Goal: Obtain resource: Obtain resource

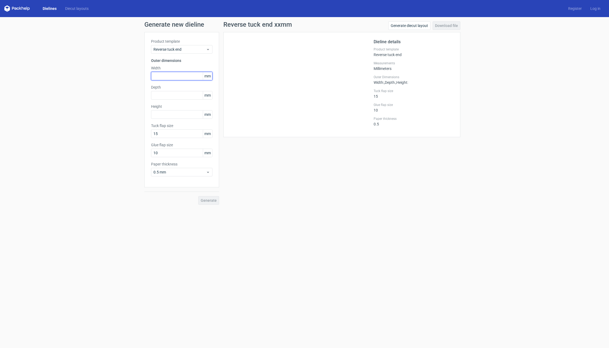
click at [168, 76] on input "text" at bounding box center [181, 76] width 61 height 9
type input "70"
click at [157, 97] on input "text" at bounding box center [181, 95] width 61 height 9
type input "158"
click at [163, 113] on input "text" at bounding box center [181, 114] width 61 height 9
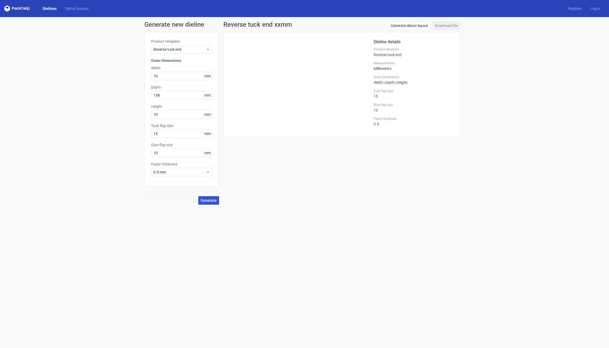
click at [210, 200] on span "Generate" at bounding box center [209, 200] width 16 height 4
click at [160, 113] on input "70" at bounding box center [181, 114] width 61 height 9
drag, startPoint x: 160, startPoint y: 113, endPoint x: 119, endPoint y: 119, distance: 41.3
click at [119, 119] on div "Generate new dieline Product template Reverse tuck end Outer dimensions Width 7…" at bounding box center [304, 113] width 609 height 192
type input "158"
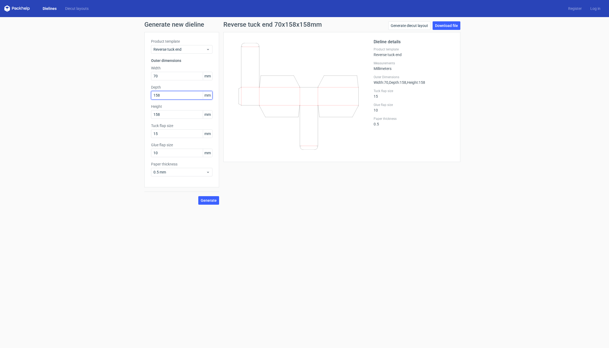
click at [163, 96] on input "158" at bounding box center [181, 95] width 61 height 9
drag, startPoint x: 163, startPoint y: 95, endPoint x: 115, endPoint y: 98, distance: 48.4
click at [115, 98] on div "Generate new dieline Product template Reverse tuck end Outer dimensions Width 7…" at bounding box center [304, 113] width 609 height 192
type input "40"
click at [214, 199] on span "Generate" at bounding box center [209, 200] width 16 height 4
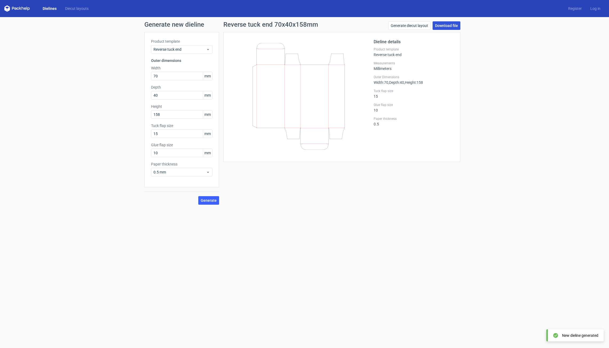
click at [447, 26] on link "Download file" at bounding box center [446, 25] width 28 height 9
